Goal: Transaction & Acquisition: Download file/media

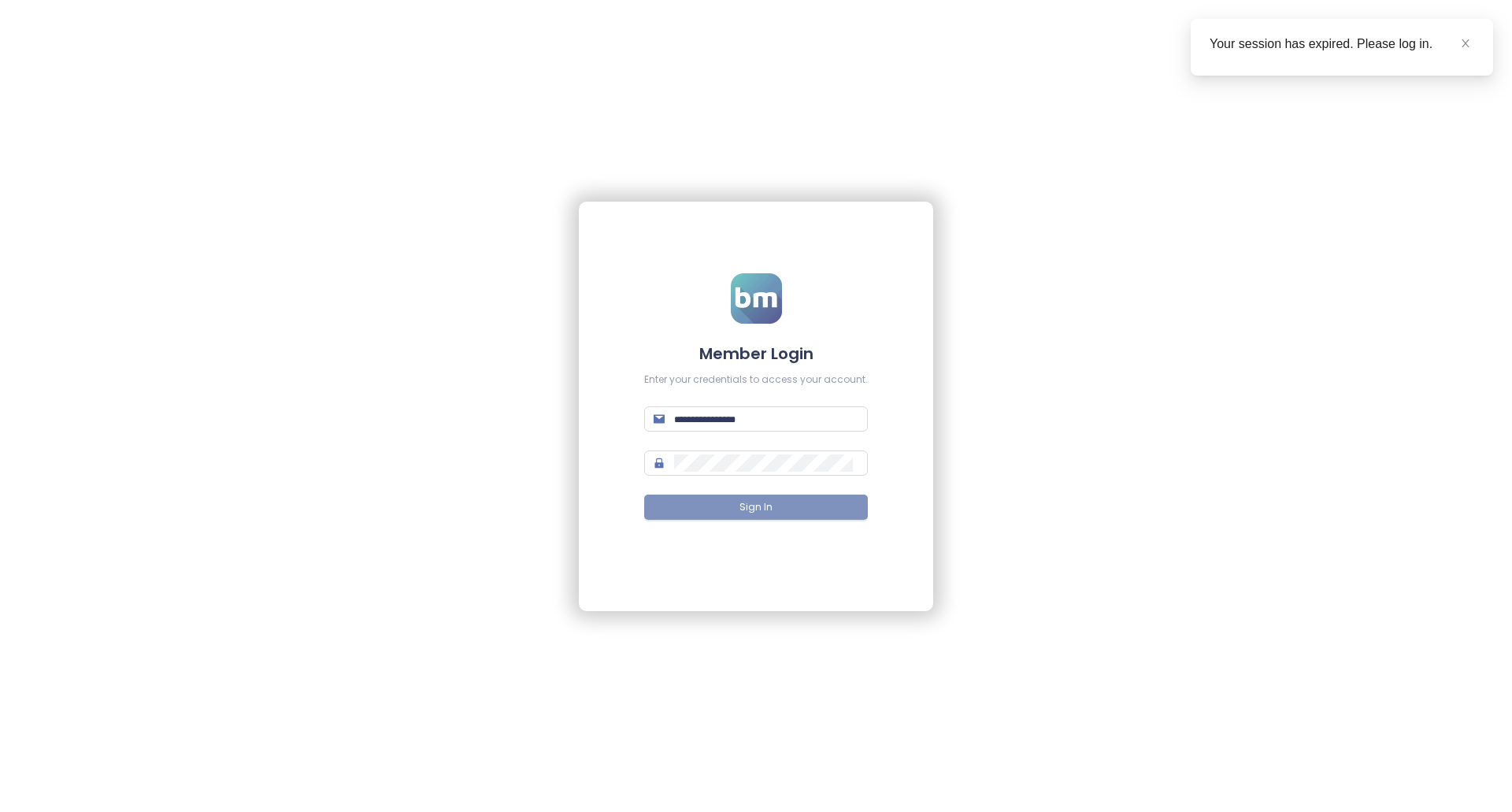
type input "**********"
click at [755, 512] on span "Sign In" at bounding box center [756, 507] width 33 height 15
type input "**********"
click at [730, 504] on button "Sign In" at bounding box center [756, 506] width 224 height 25
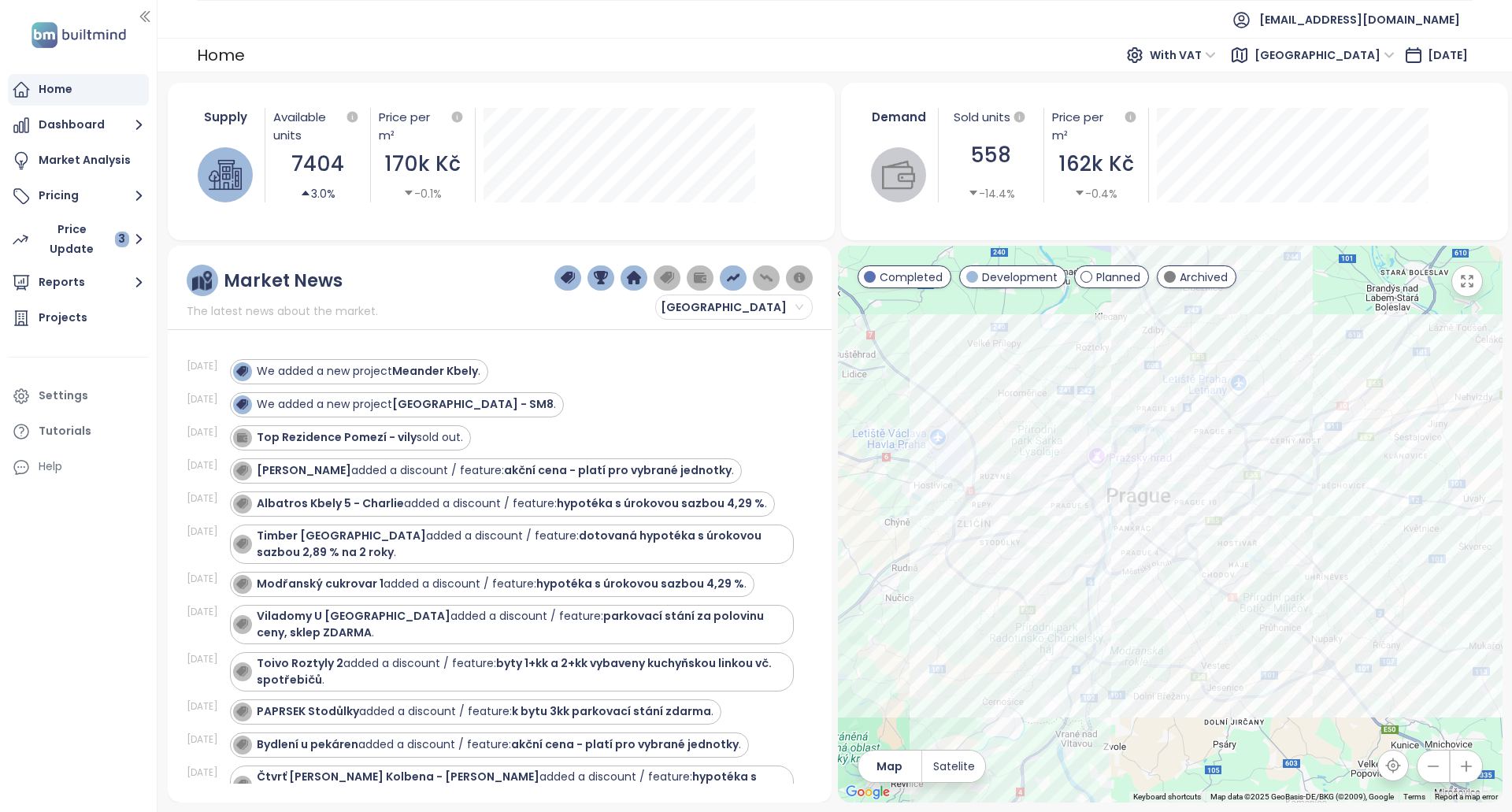
click at [1467, 772] on icon "button" at bounding box center [1467, 766] width 16 height 16
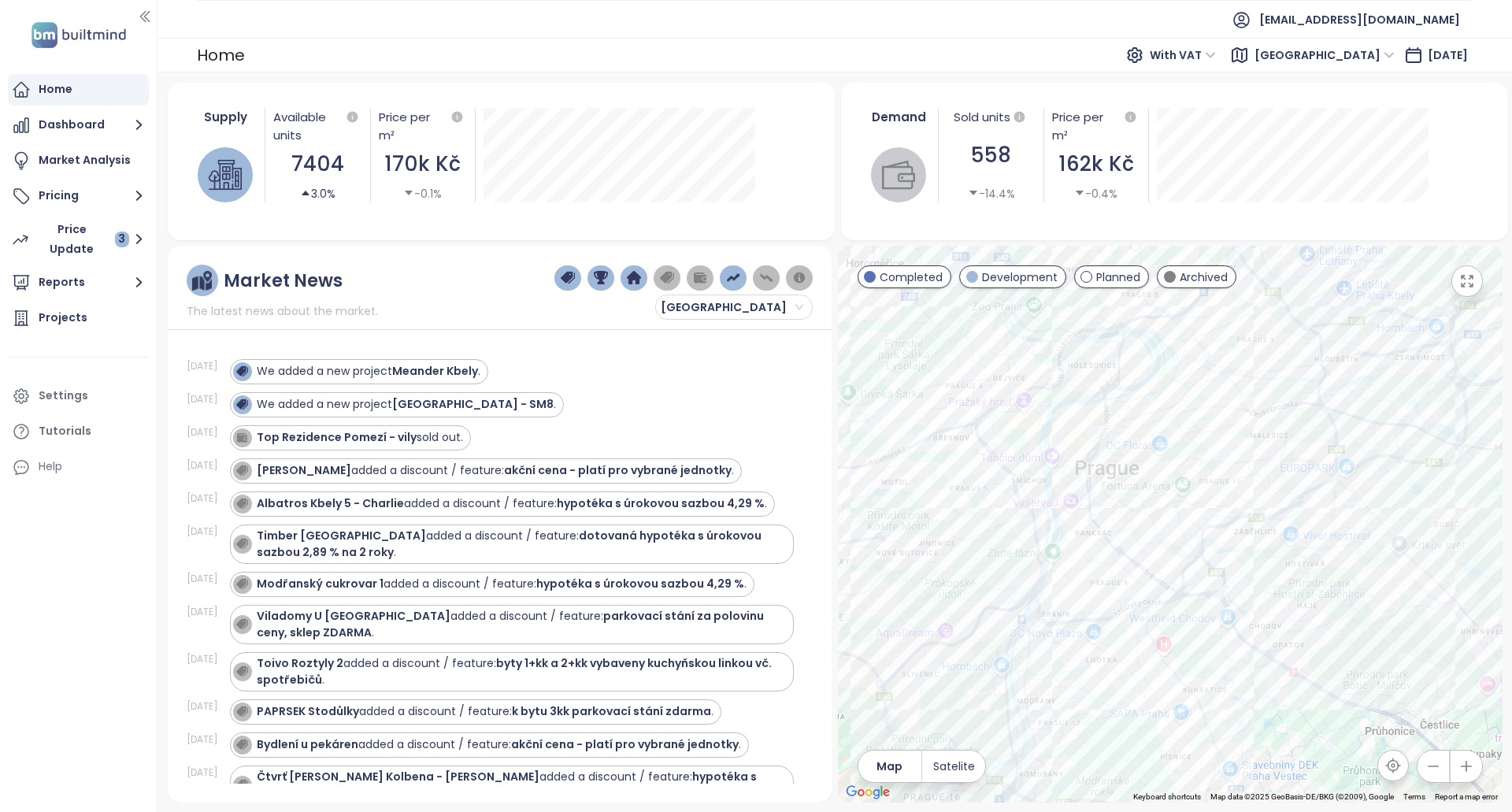
click at [1467, 772] on icon "button" at bounding box center [1467, 766] width 16 height 16
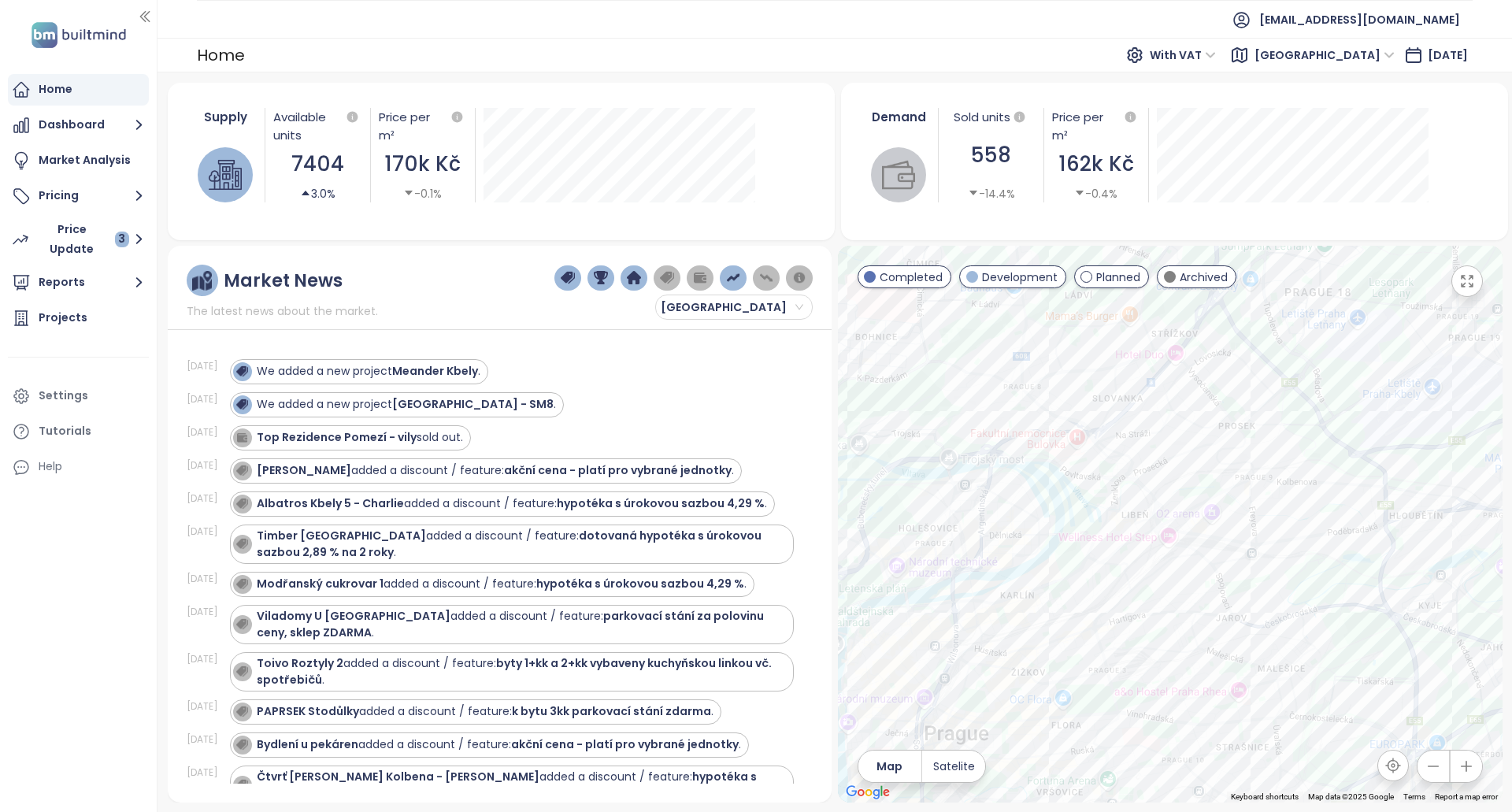
drag, startPoint x: 1169, startPoint y: 374, endPoint x: 1083, endPoint y: 698, distance: 335.2
click at [1083, 698] on div at bounding box center [1170, 524] width 665 height 557
click at [1005, 274] on span "Development" at bounding box center [1020, 277] width 75 height 17
click at [1478, 281] on button "button" at bounding box center [1467, 280] width 31 height 31
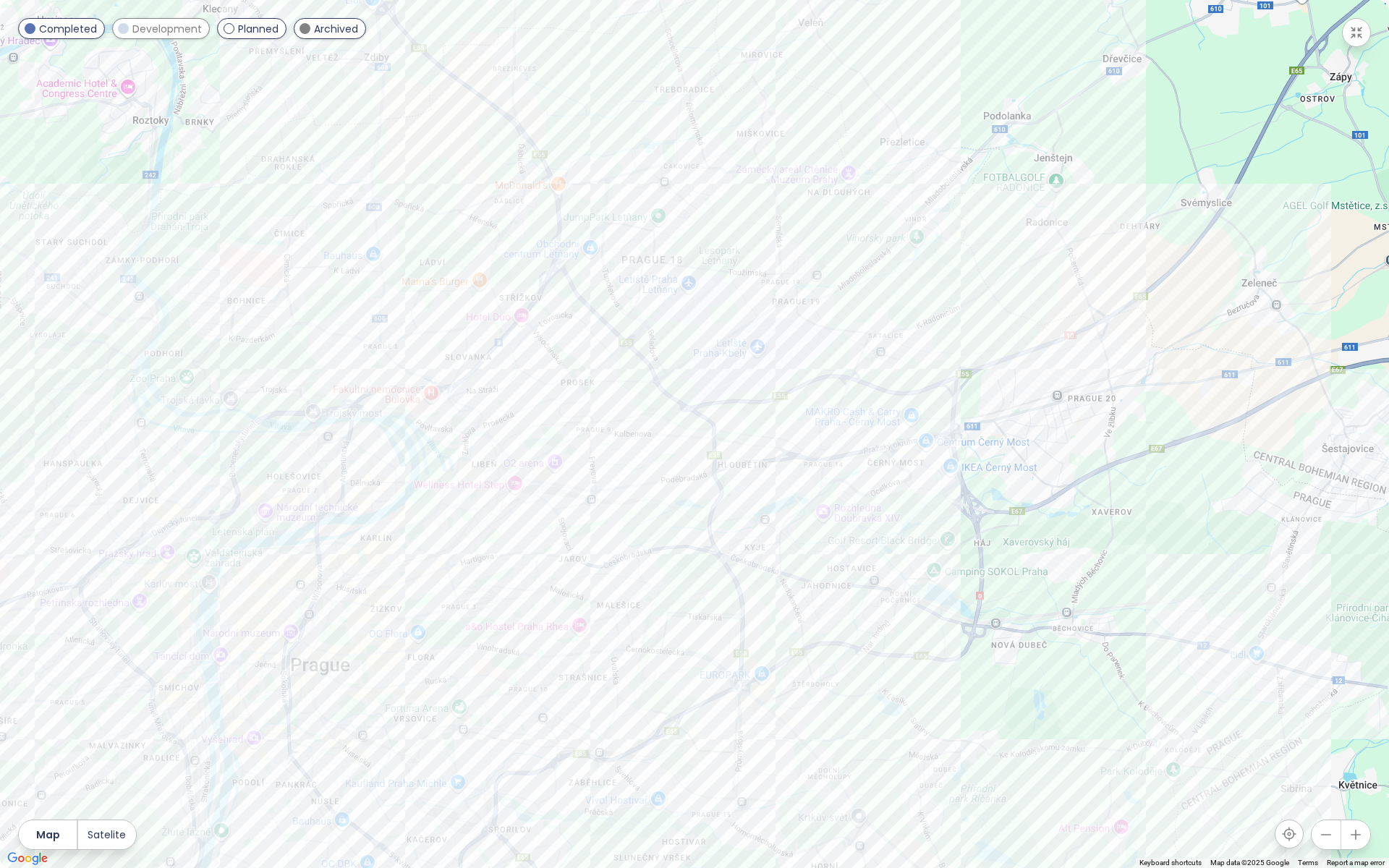
drag, startPoint x: 931, startPoint y: 426, endPoint x: 752, endPoint y: 464, distance: 183.0
click at [752, 464] on div at bounding box center [694, 434] width 1389 height 868
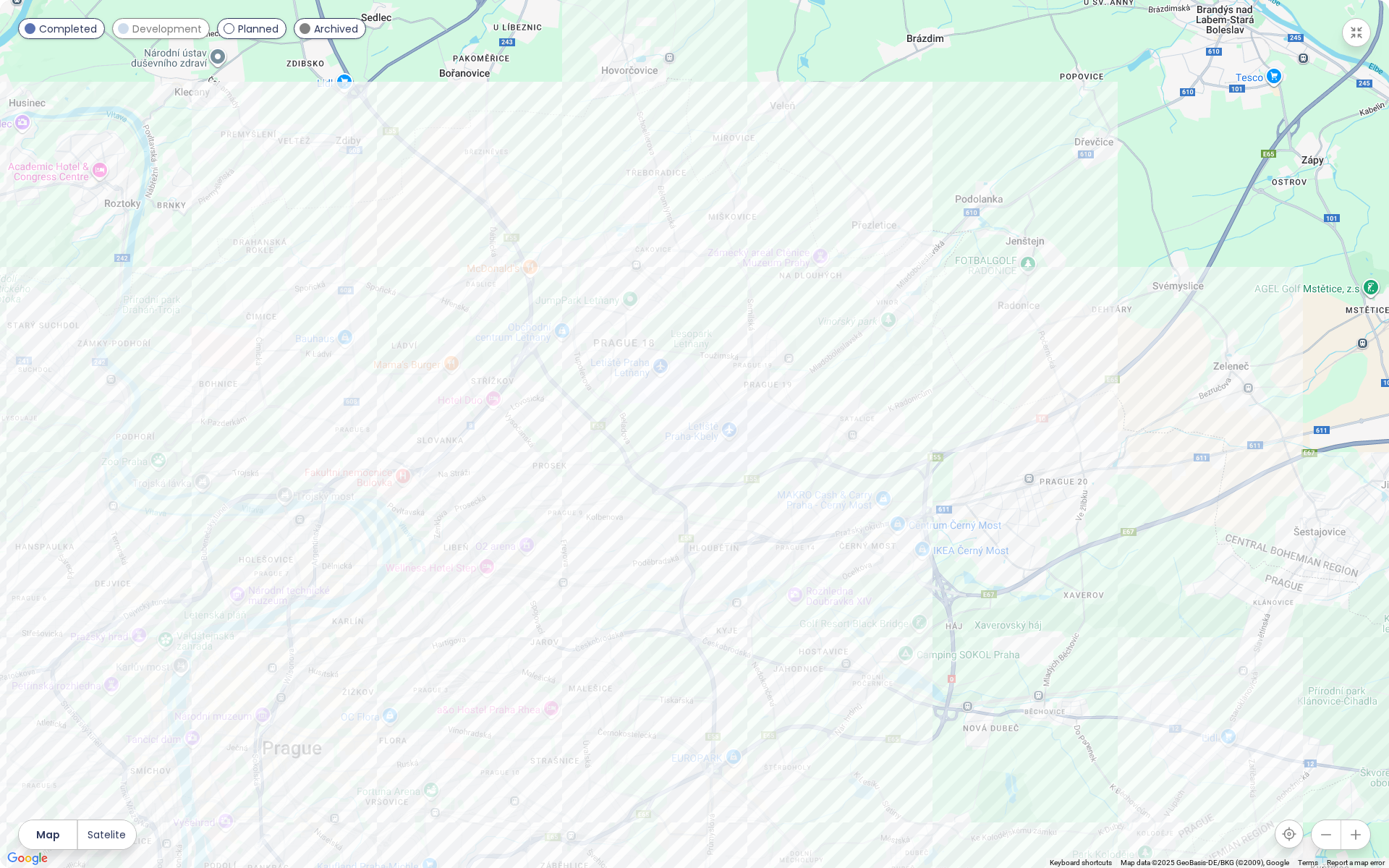
drag, startPoint x: 773, startPoint y: 305, endPoint x: 746, endPoint y: 391, distance: 90.1
click at [746, 391] on div at bounding box center [694, 434] width 1389 height 868
click at [1361, 745] on icon "button" at bounding box center [1356, 834] width 15 height 15
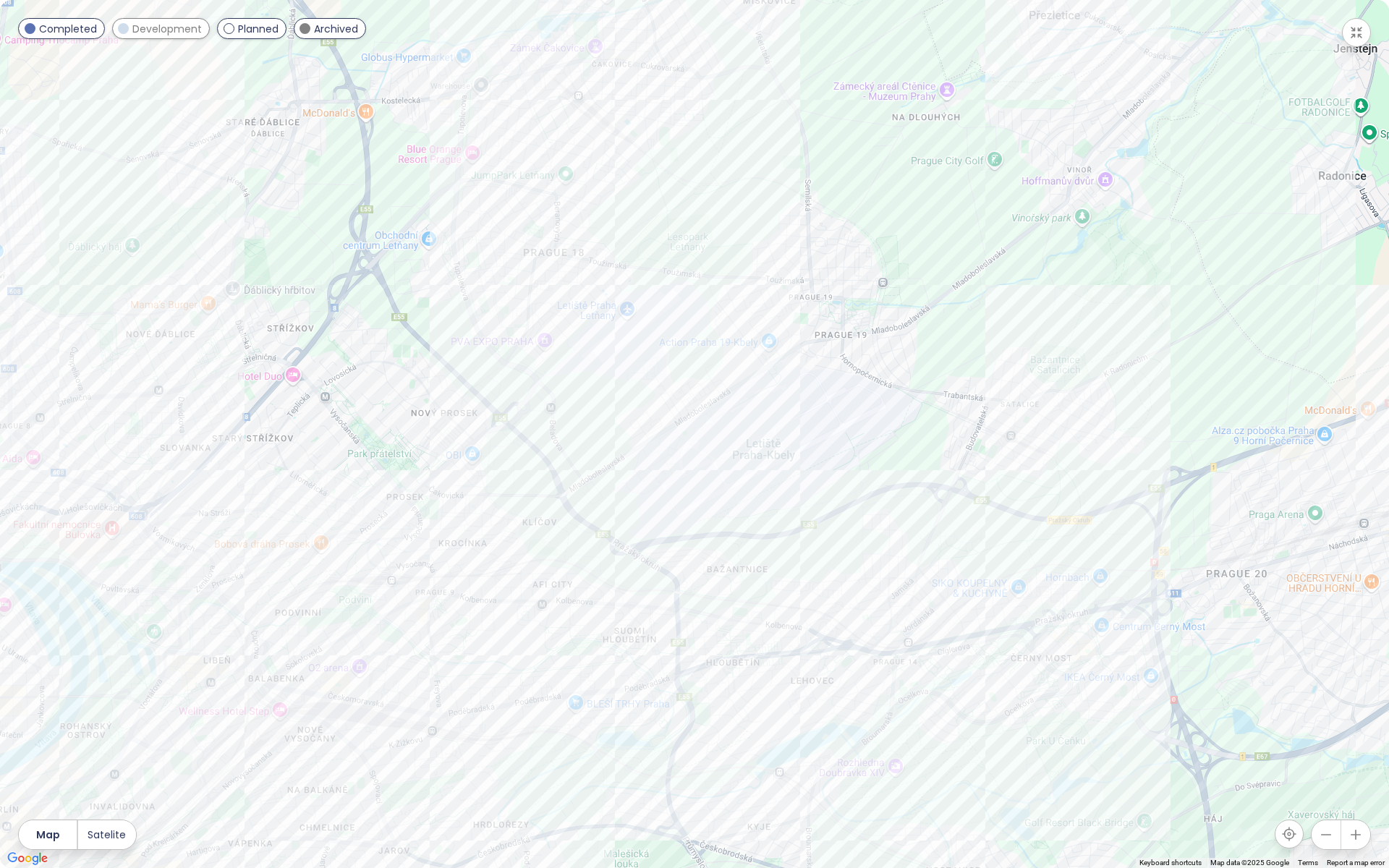
click at [72, 26] on span "Completed" at bounding box center [67, 29] width 58 height 16
click at [144, 27] on span "Development" at bounding box center [167, 29] width 69 height 16
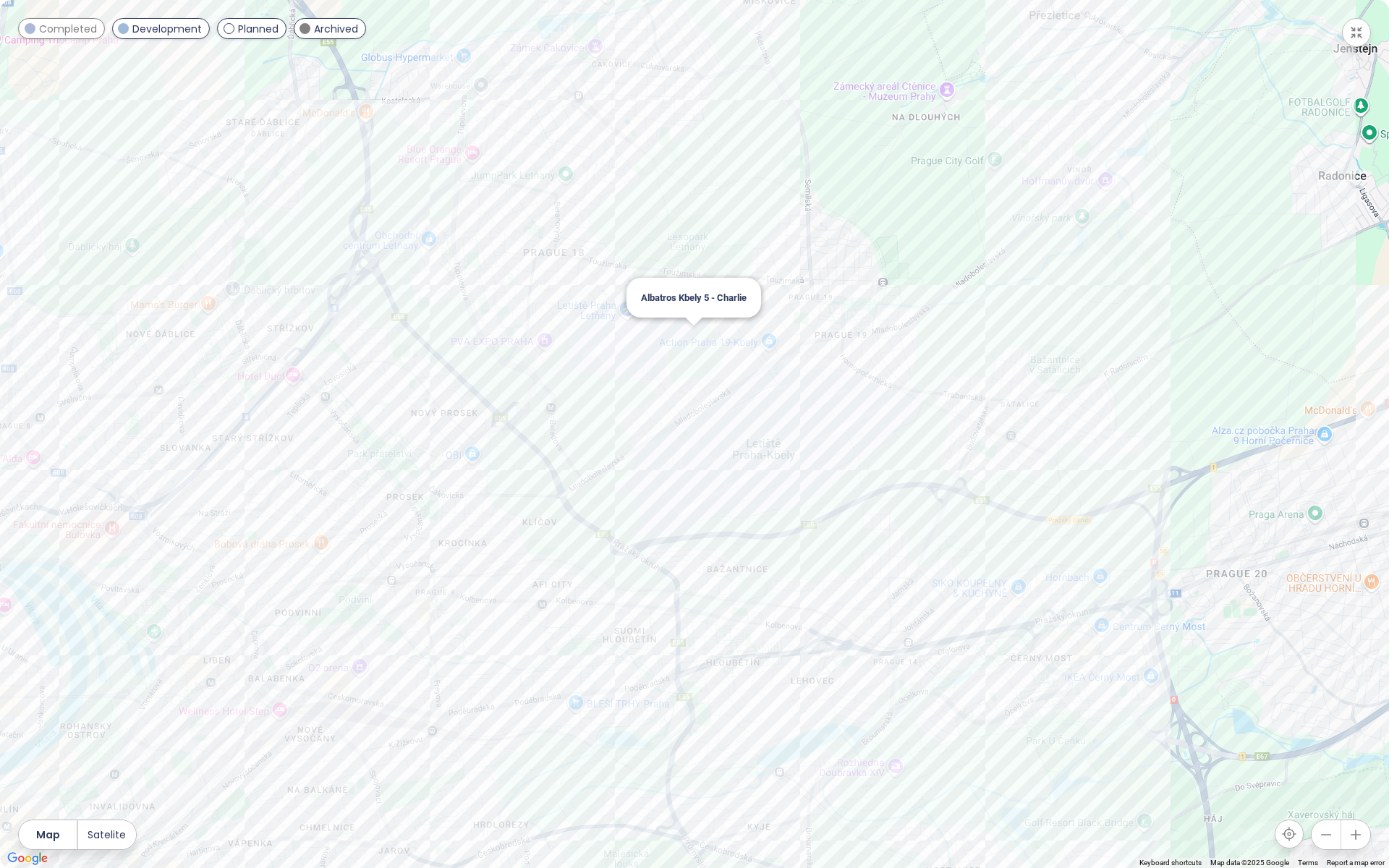
click at [694, 328] on div "Albatros Kbely 5 - Charlie" at bounding box center [694, 434] width 1389 height 868
click at [694, 344] on div at bounding box center [694, 434] width 1389 height 868
click at [694, 344] on div "Albatros Kbely 5 - Charlie" at bounding box center [694, 434] width 1389 height 868
click at [694, 298] on span "Albatros Kbely 5 - Charlie" at bounding box center [694, 297] width 106 height 11
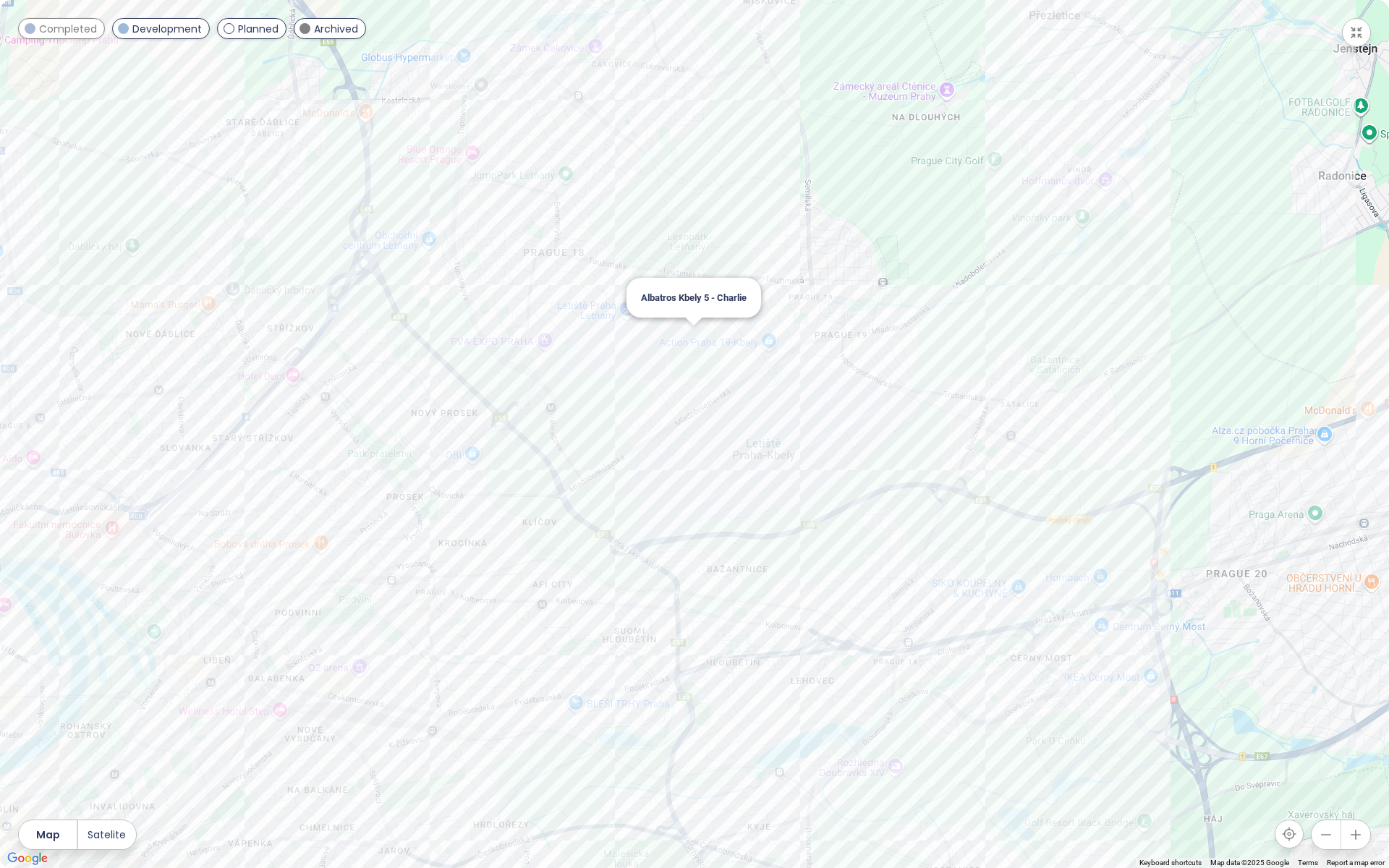
click at [694, 298] on span "Albatros Kbely 5 - Charlie" at bounding box center [694, 297] width 106 height 11
click at [690, 340] on div "Albatros Kbely 5 - Charlie" at bounding box center [694, 434] width 1389 height 868
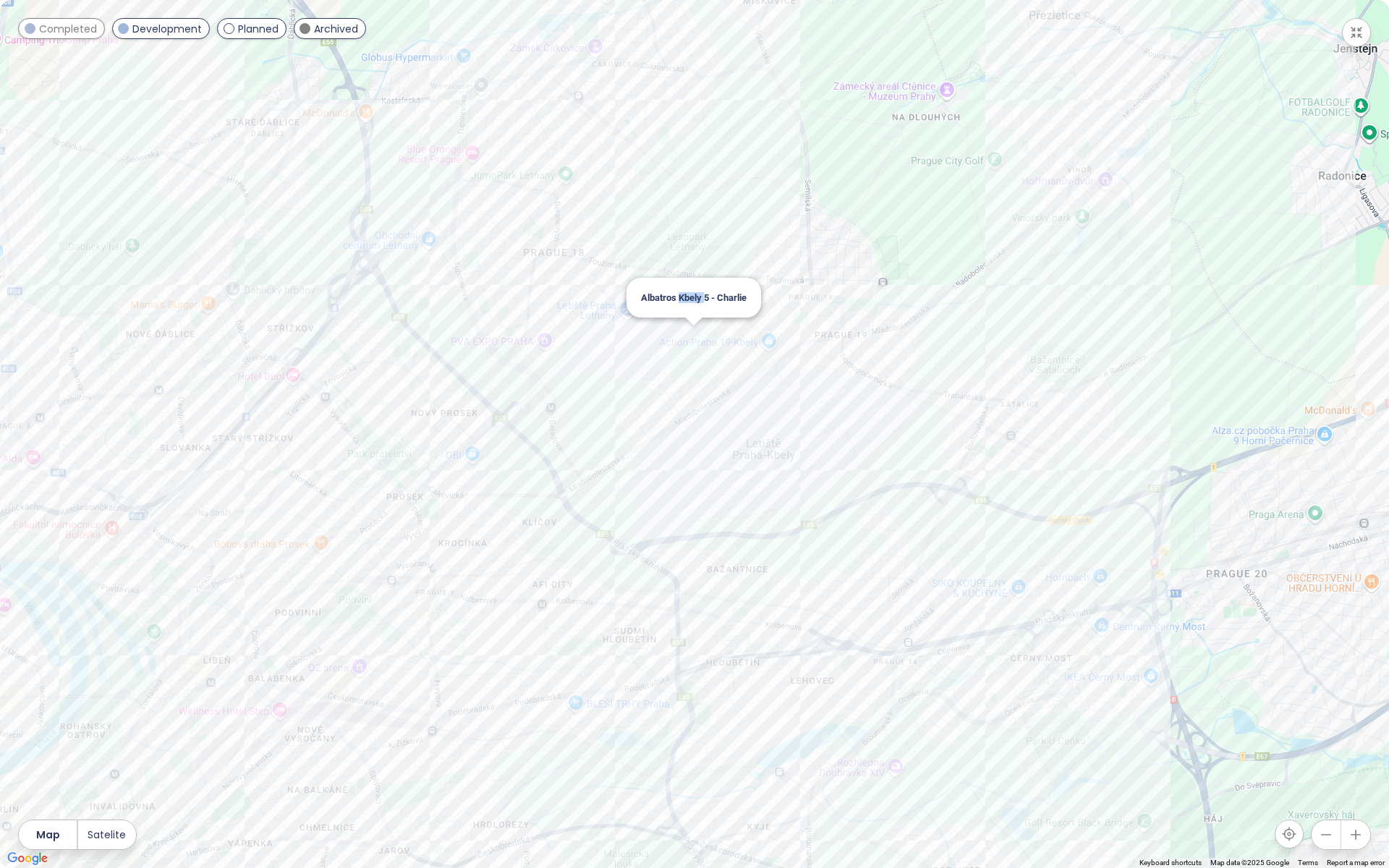
click at [690, 340] on div "Albatros Kbely 5 - Charlie" at bounding box center [694, 434] width 1389 height 868
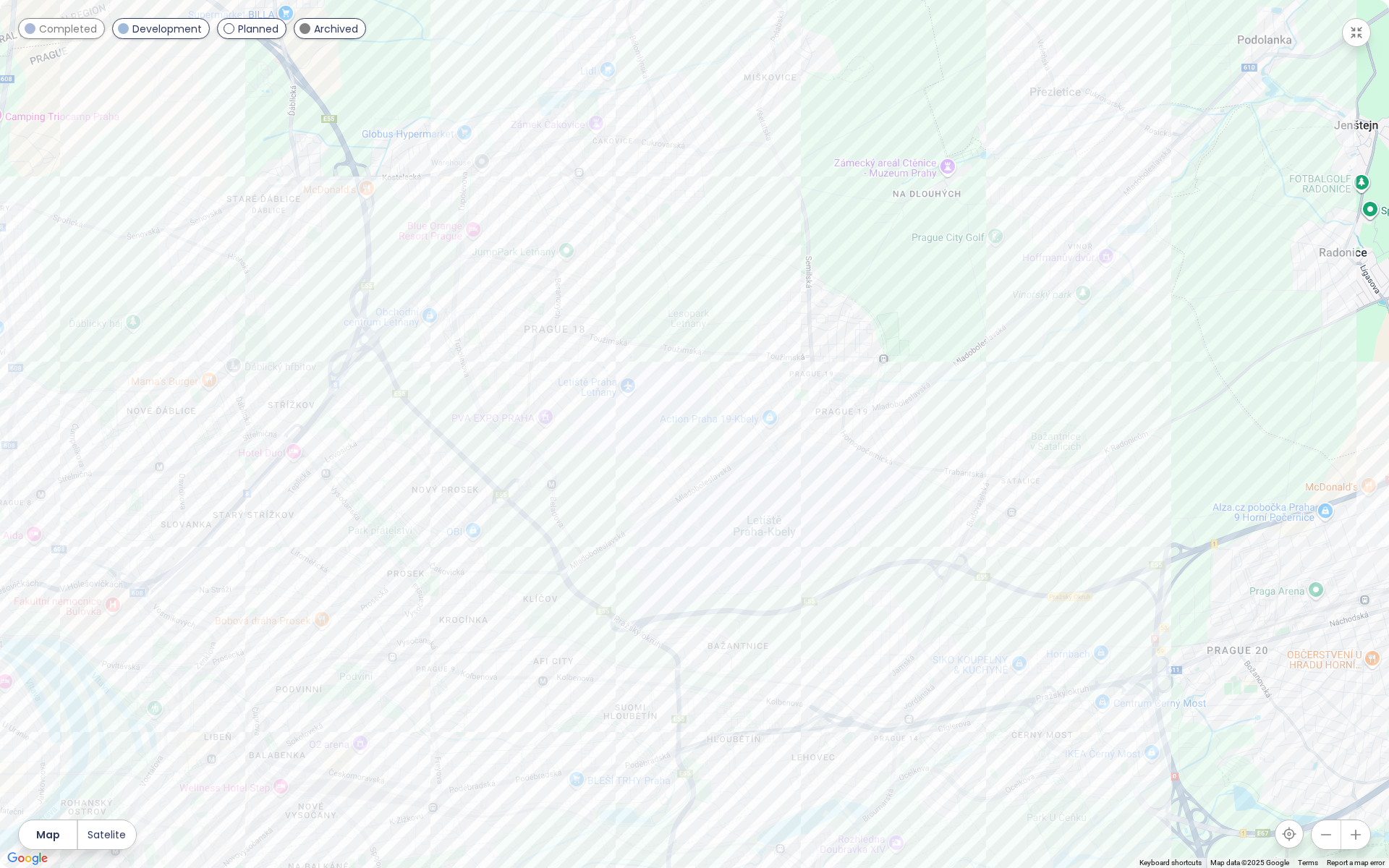
click at [690, 338] on div at bounding box center [694, 434] width 1389 height 868
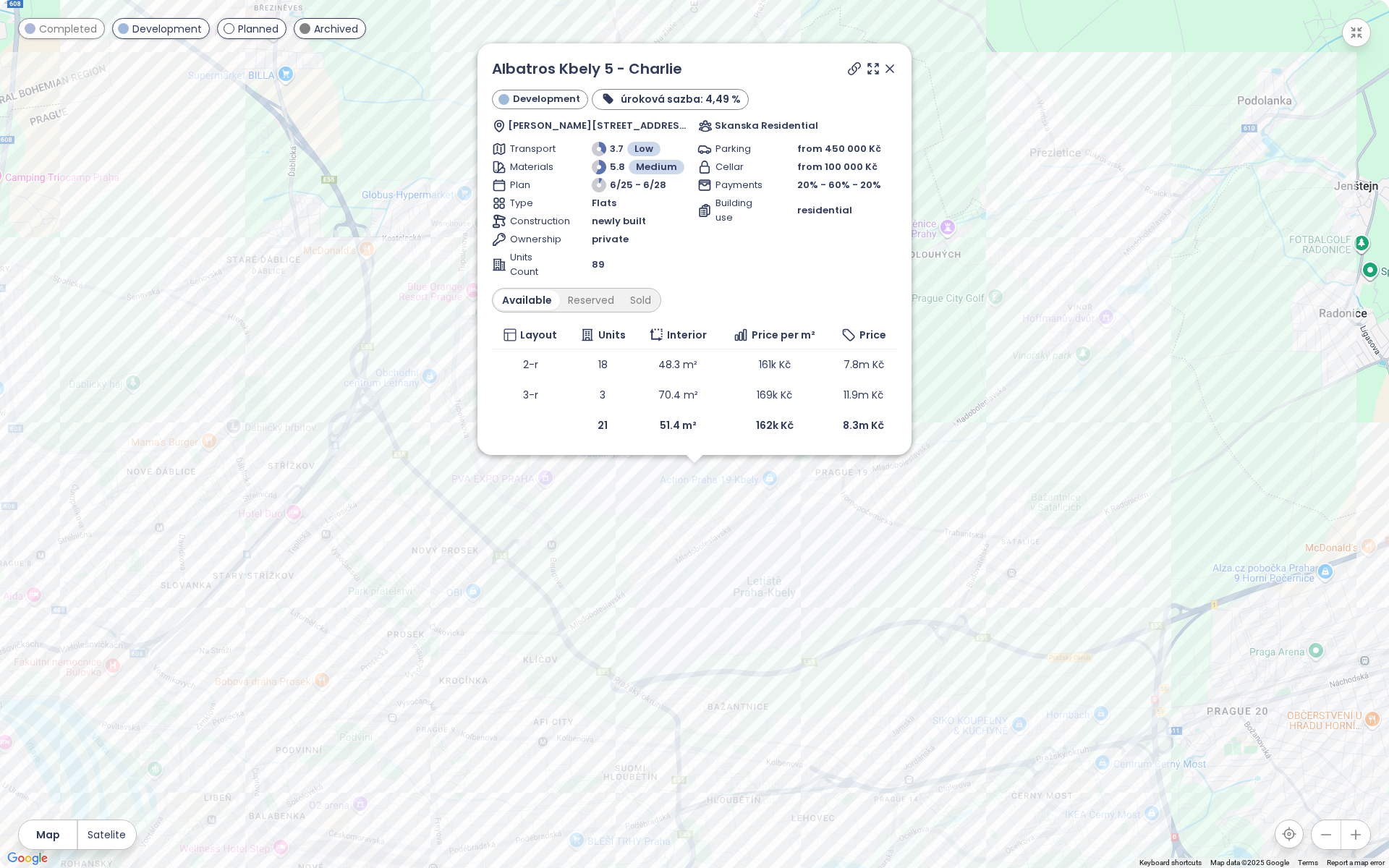
click at [537, 306] on div "Available" at bounding box center [527, 300] width 66 height 20
click at [769, 355] on td "161k Kč" at bounding box center [775, 364] width 111 height 30
click at [765, 369] on span "161k Kč" at bounding box center [775, 364] width 32 height 15
click at [893, 65] on icon at bounding box center [890, 68] width 7 height 7
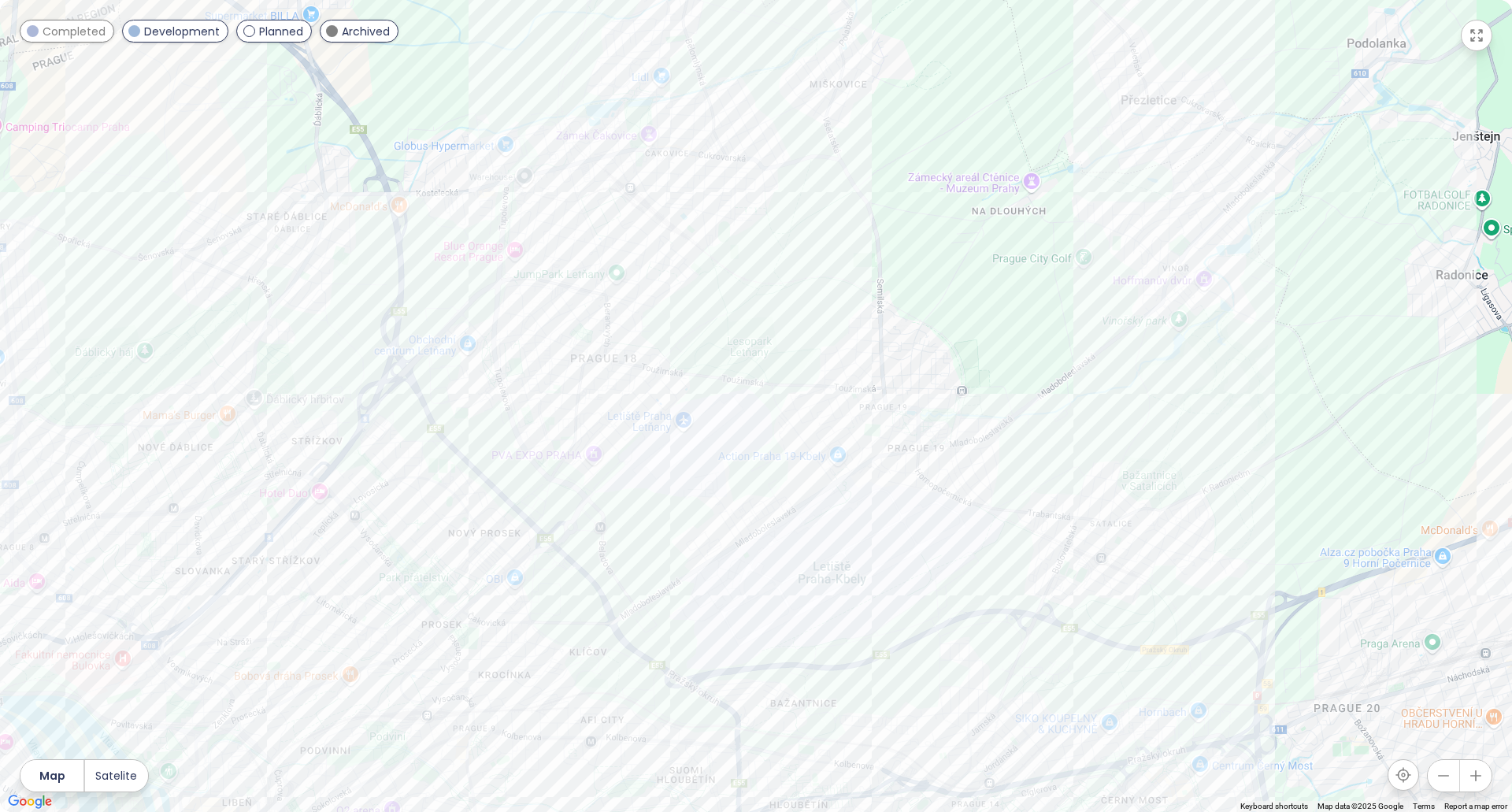
click at [699, 310] on span "Praha" at bounding box center [732, 307] width 142 height 24
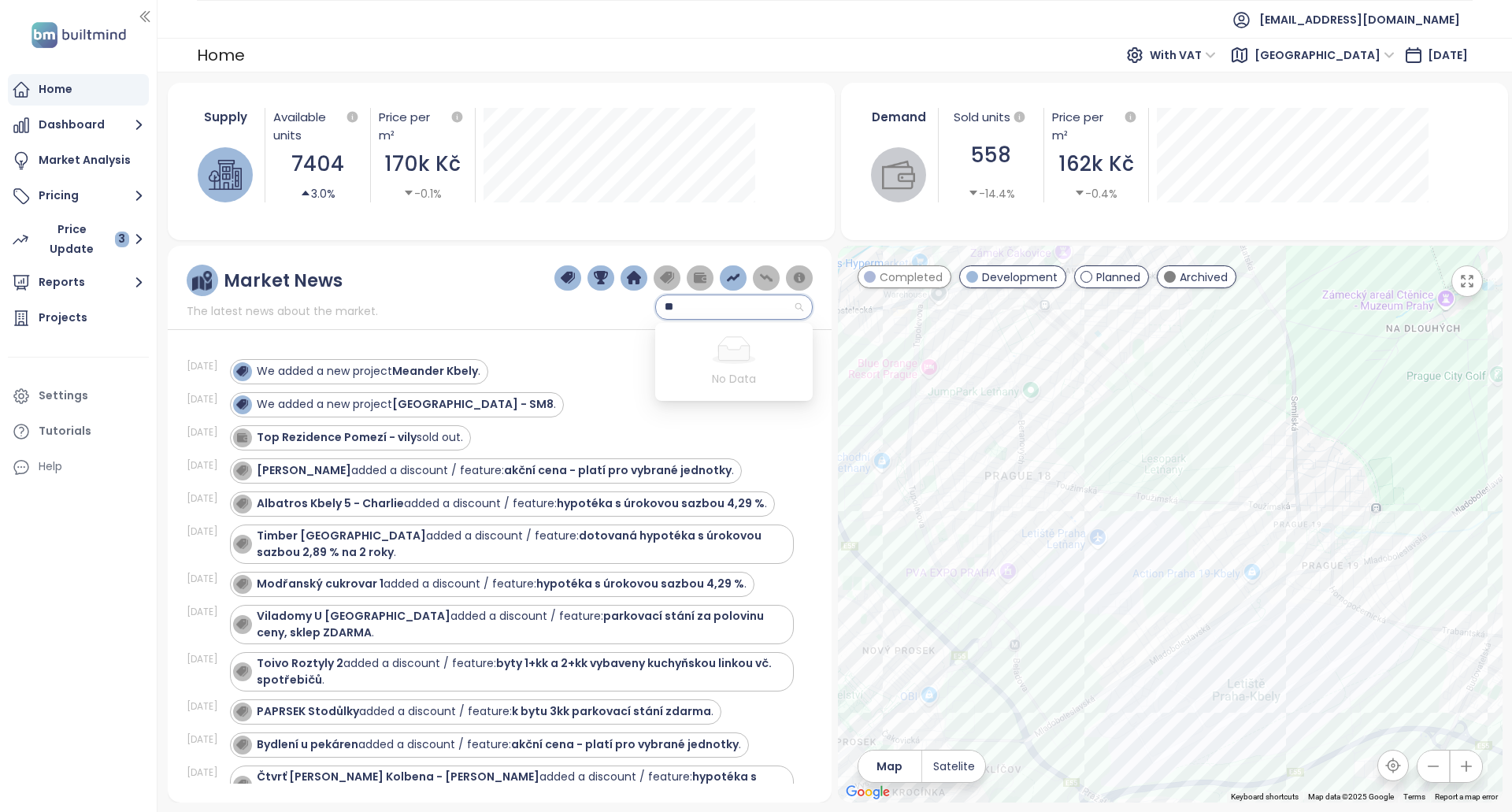
type input "*"
click at [136, 125] on icon "button" at bounding box center [138, 124] width 20 height 20
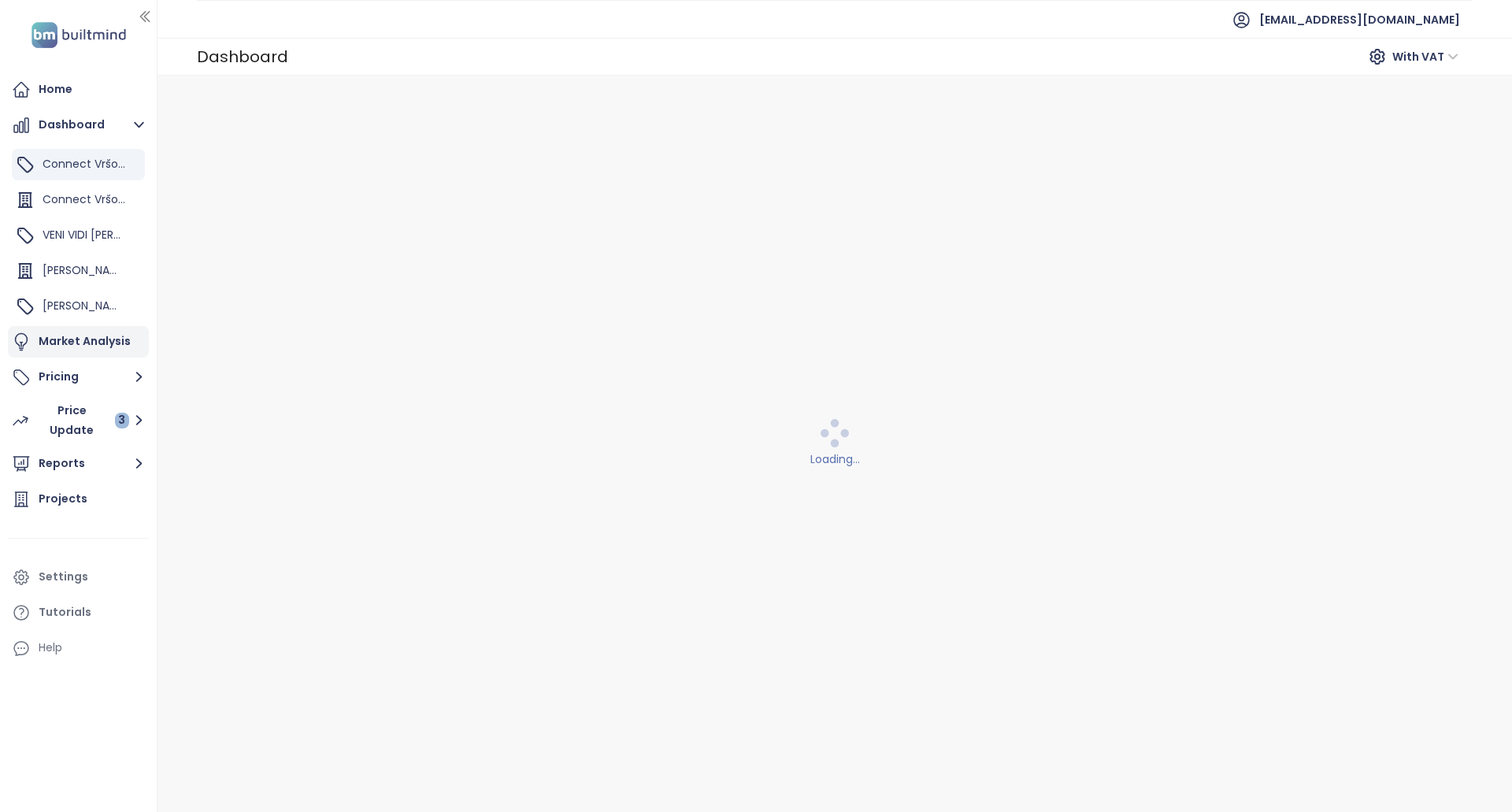
click at [82, 340] on div "Market Analysis" at bounding box center [85, 341] width 92 height 20
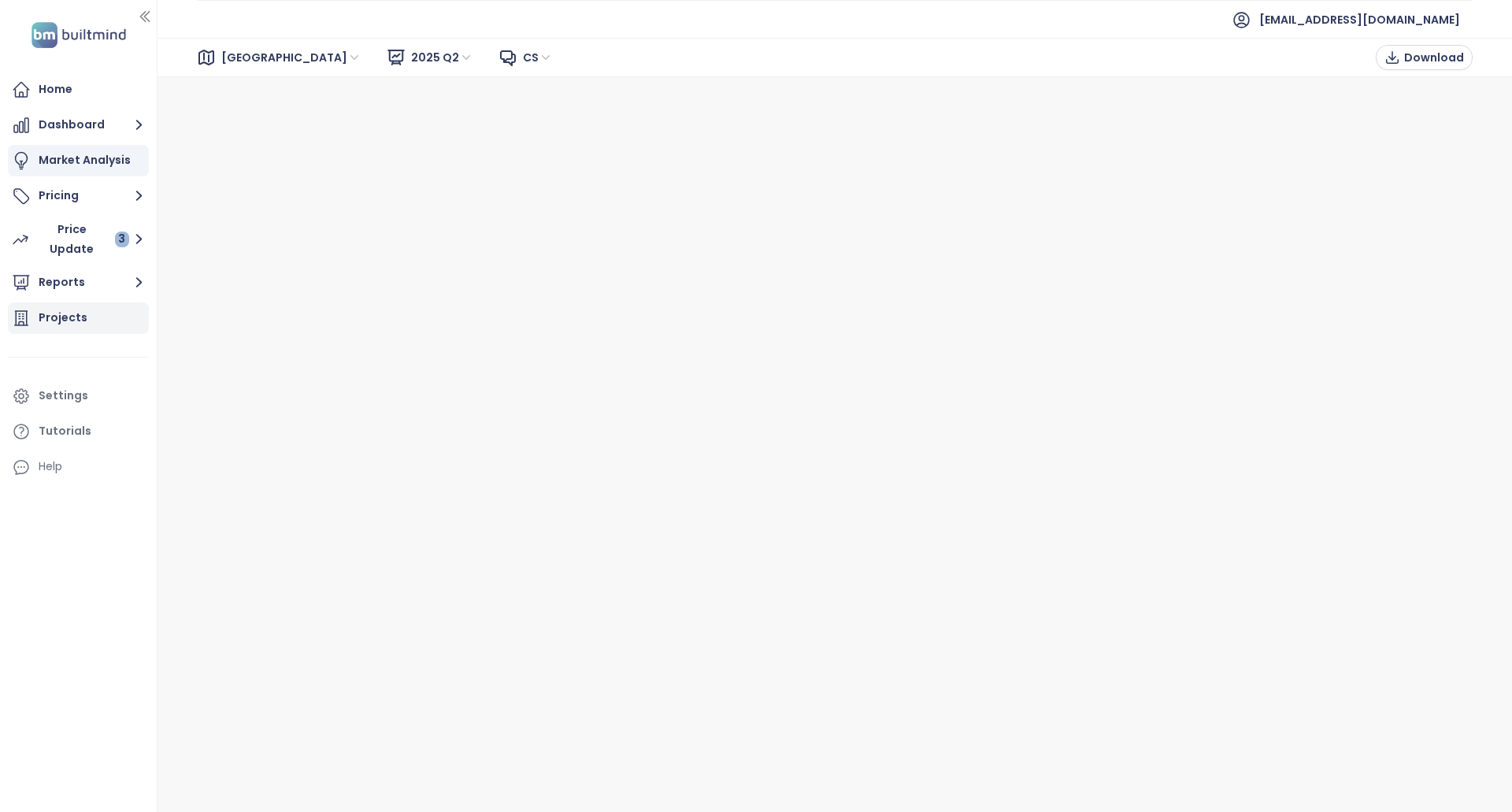
click at [93, 309] on div "Projects" at bounding box center [78, 317] width 141 height 31
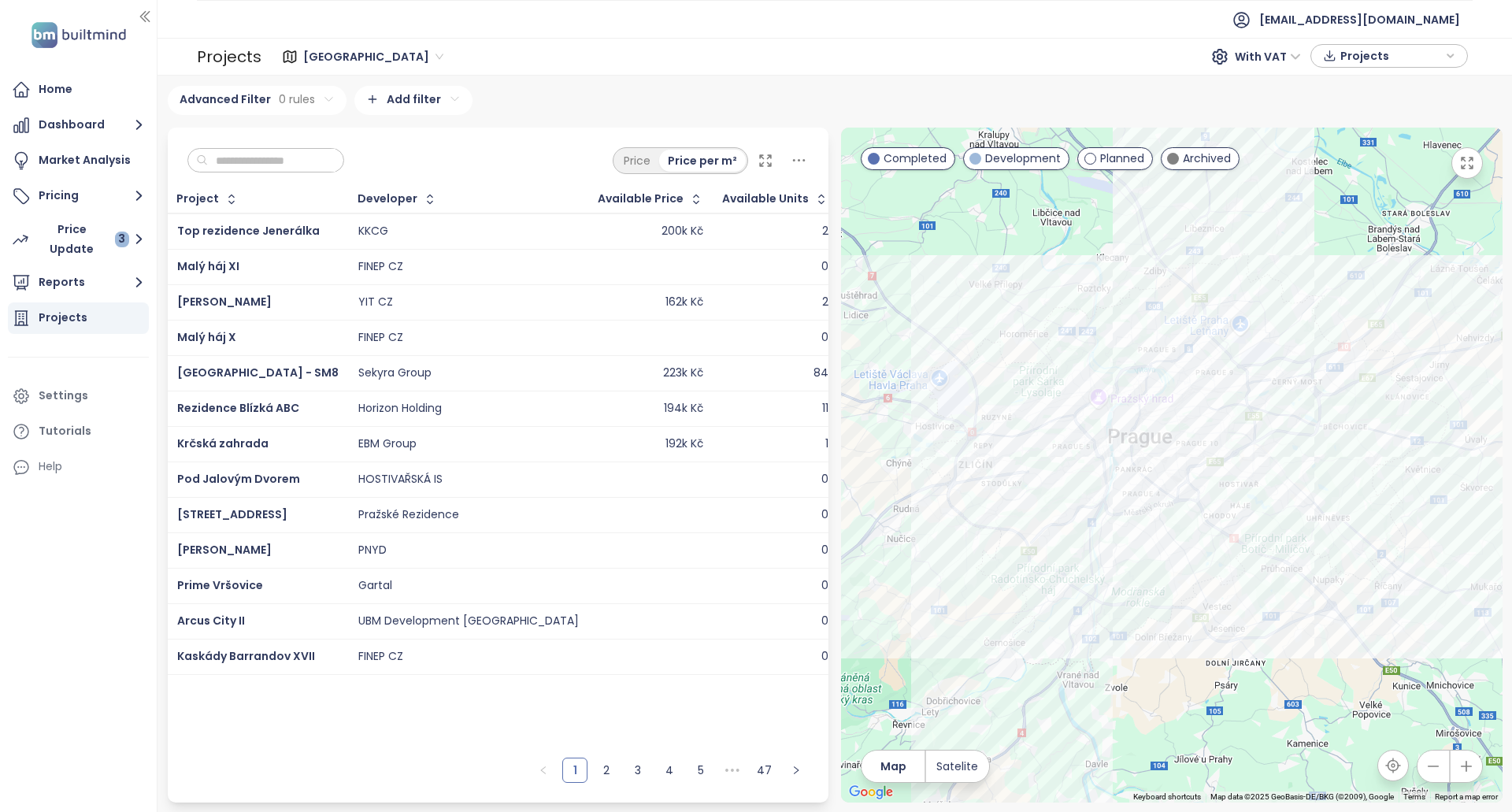
click at [270, 159] on input "text" at bounding box center [272, 160] width 128 height 24
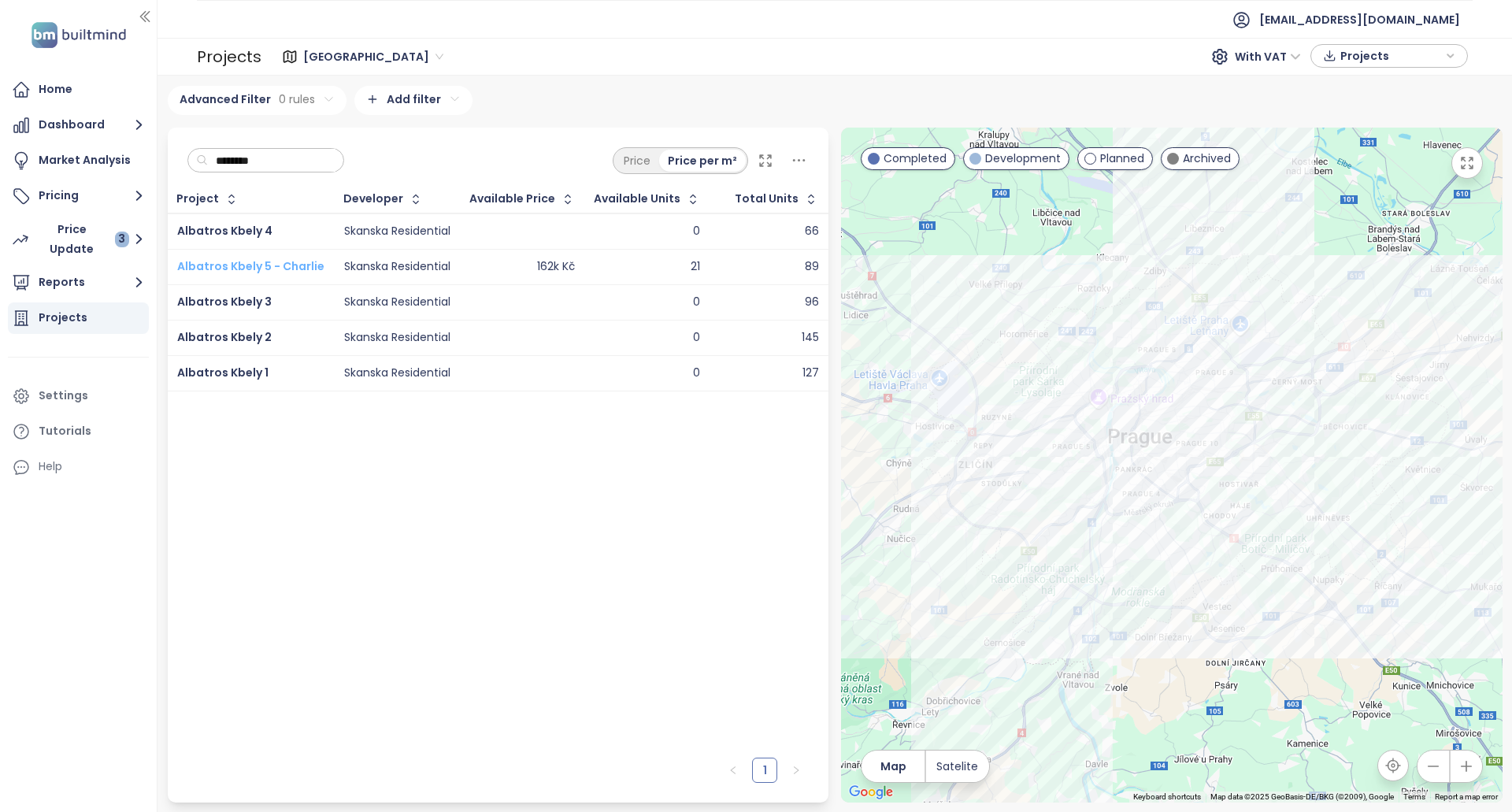
type input "********"
click at [274, 263] on span "Albatros Kbely 5 - Charlie" at bounding box center [250, 265] width 147 height 16
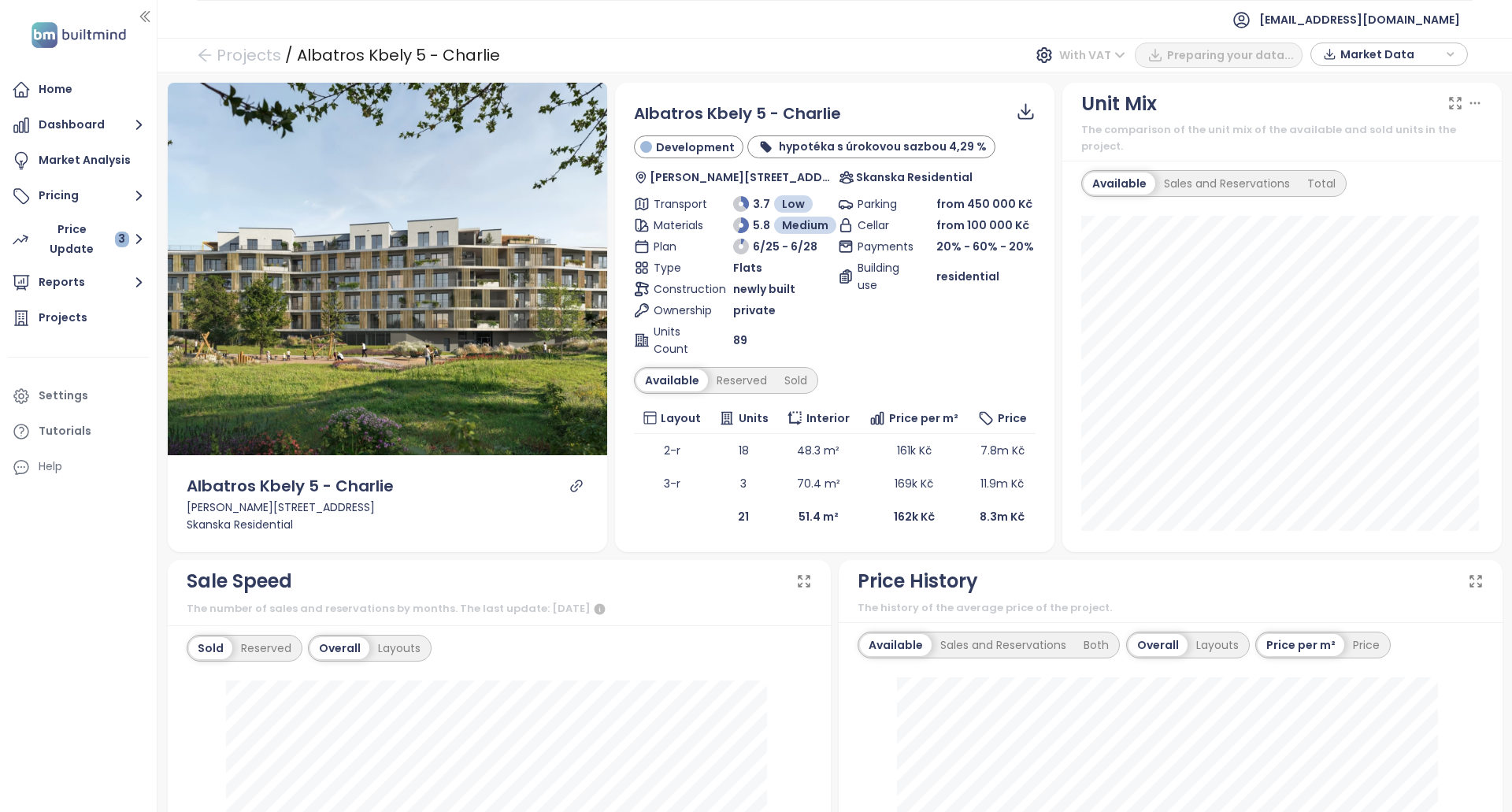
click at [1124, 48] on span "With VAT" at bounding box center [1092, 55] width 66 height 24
click at [1203, 112] on div "Without VAT" at bounding box center [1209, 112] width 69 height 17
click at [1281, 56] on span "PDF" at bounding box center [1282, 55] width 22 height 17
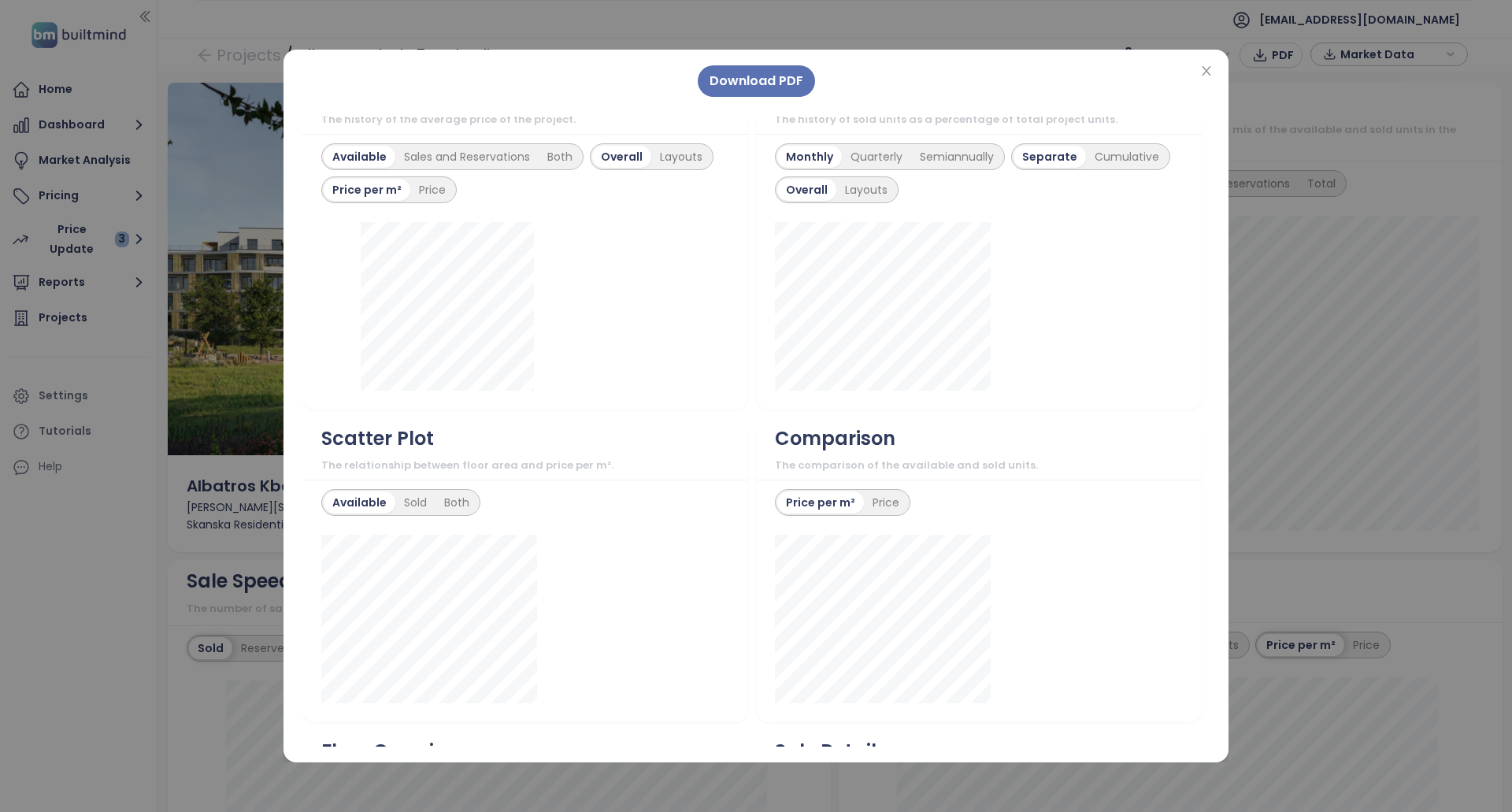
scroll to position [988, 0]
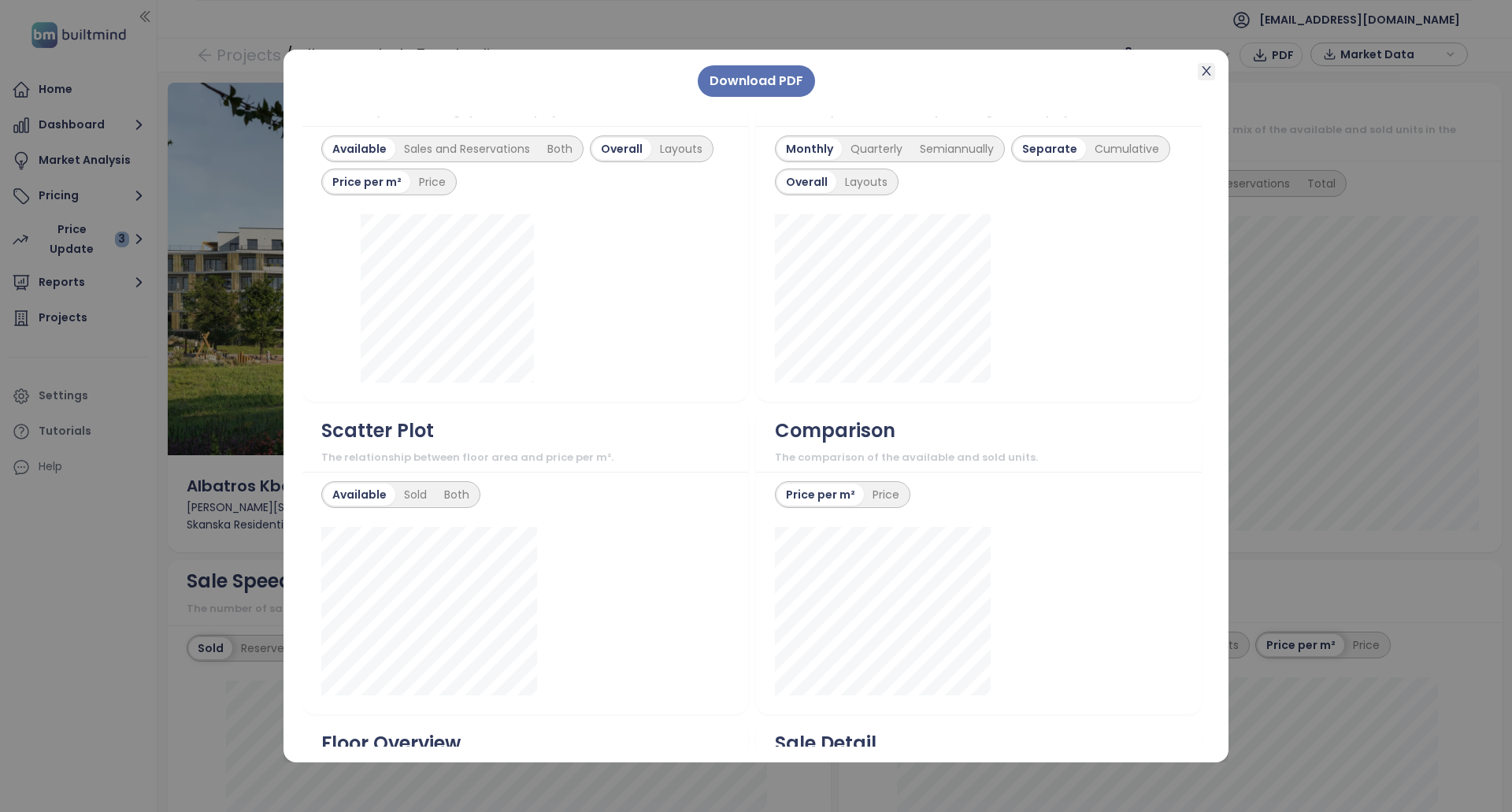
click at [1208, 72] on icon "close" at bounding box center [1206, 71] width 8 height 9
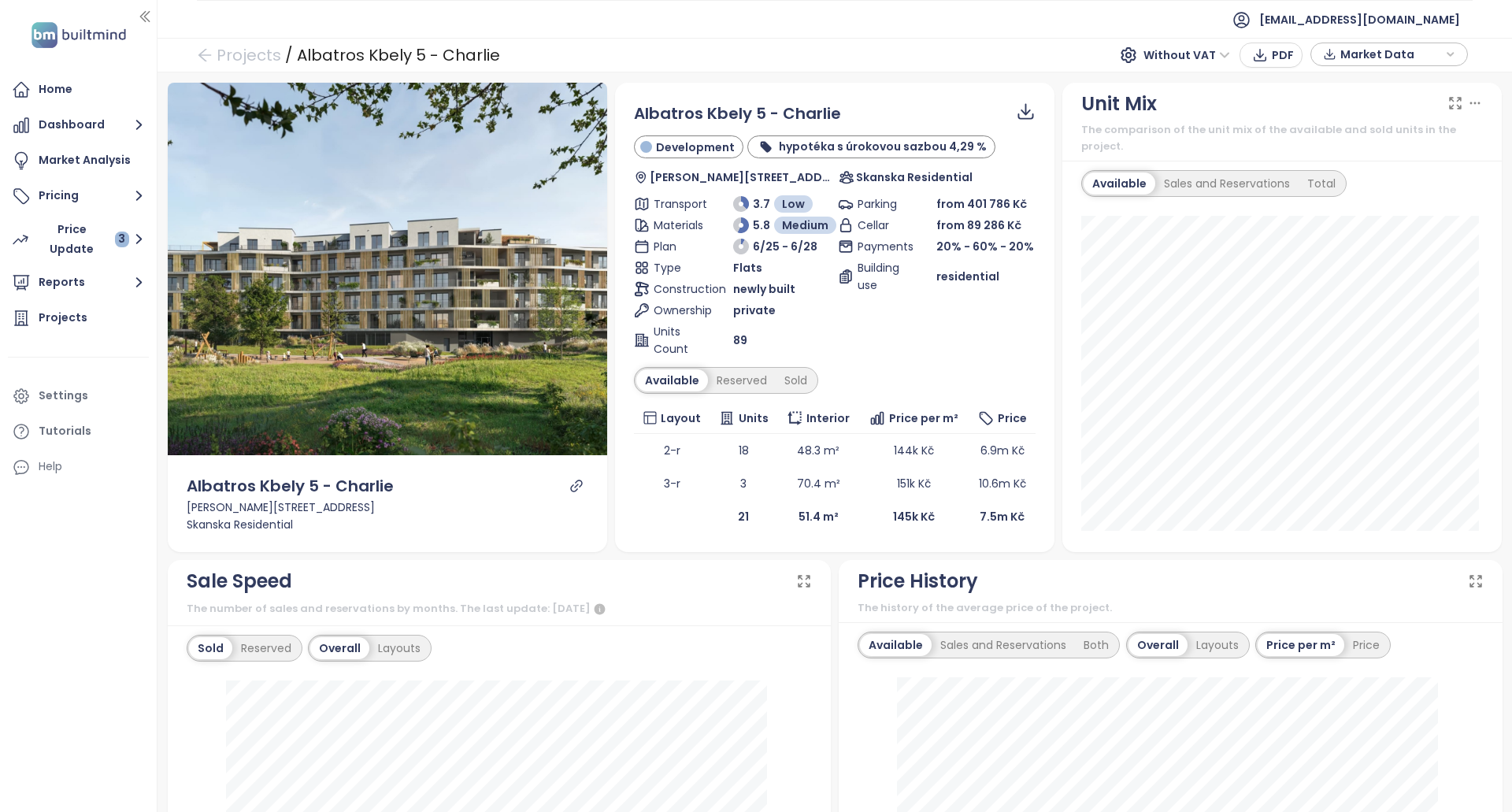
click at [1450, 51] on icon "button" at bounding box center [1451, 54] width 9 height 24
click at [1343, 166] on span "XLSX" at bounding box center [1364, 163] width 42 height 24
click at [1377, 192] on div "XLSX" at bounding box center [1396, 195] width 93 height 17
click at [1377, 226] on span "Download" at bounding box center [1374, 229] width 60 height 17
click at [1212, 50] on span "Without VAT" at bounding box center [1187, 55] width 87 height 24
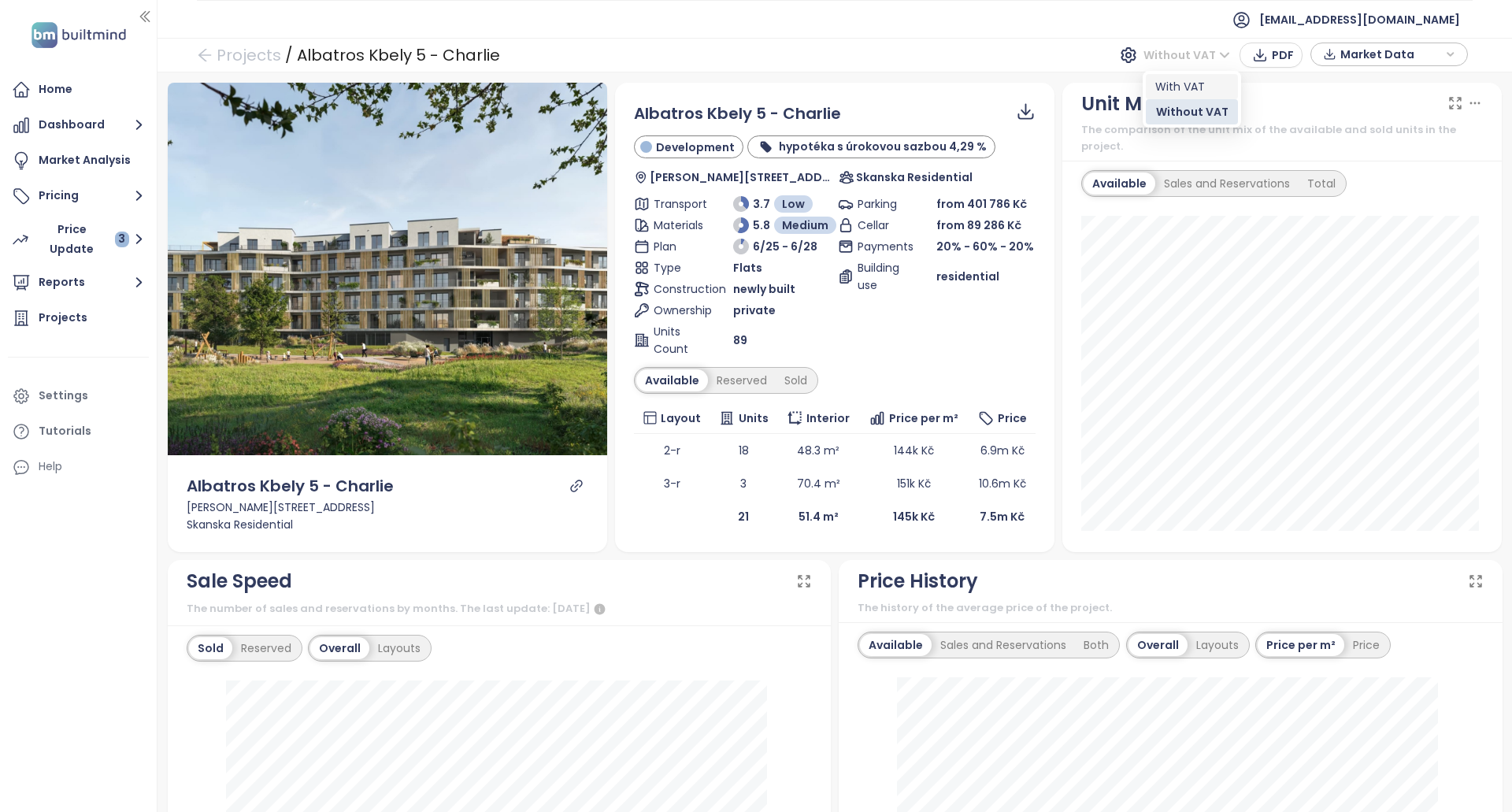
click at [1194, 85] on div "With VAT" at bounding box center [1192, 87] width 73 height 17
click at [1435, 57] on span "Market Data" at bounding box center [1391, 54] width 102 height 24
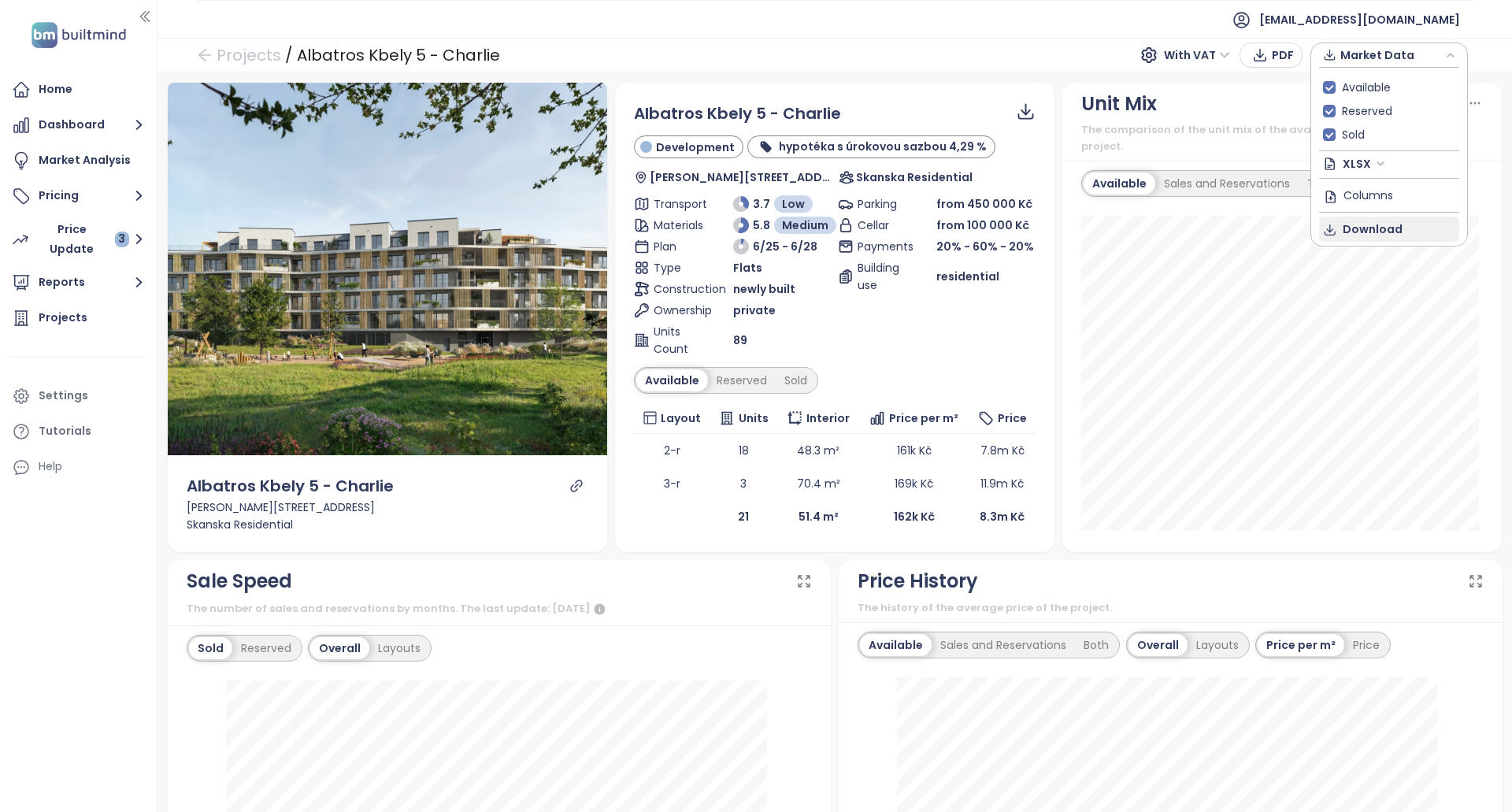
click at [1363, 224] on span "Download" at bounding box center [1374, 229] width 60 height 17
